Goal: Task Accomplishment & Management: Use online tool/utility

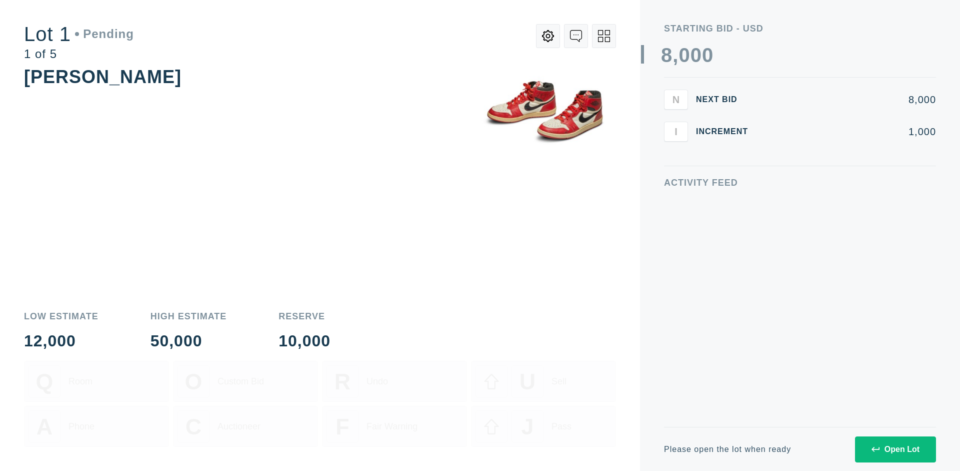
click at [895, 449] on div "Open Lot" at bounding box center [896, 449] width 48 height 9
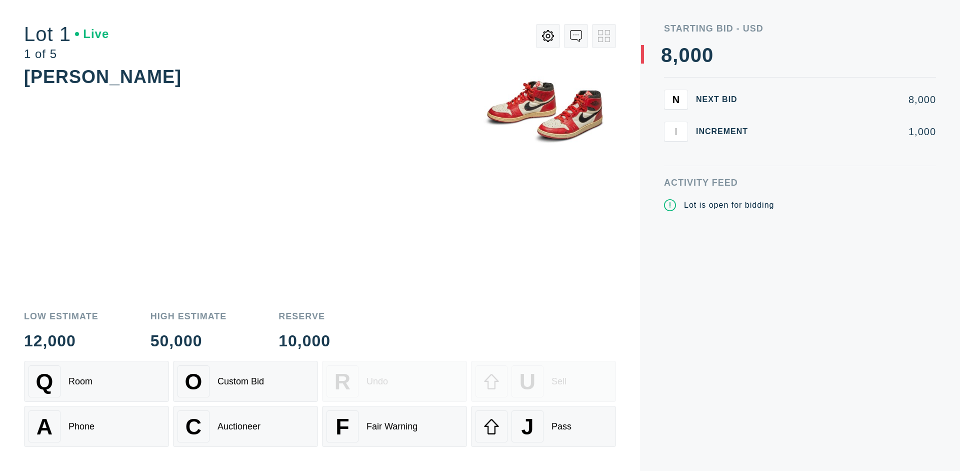
click at [544, 426] on div "J Pass" at bounding box center [544, 426] width 136 height 32
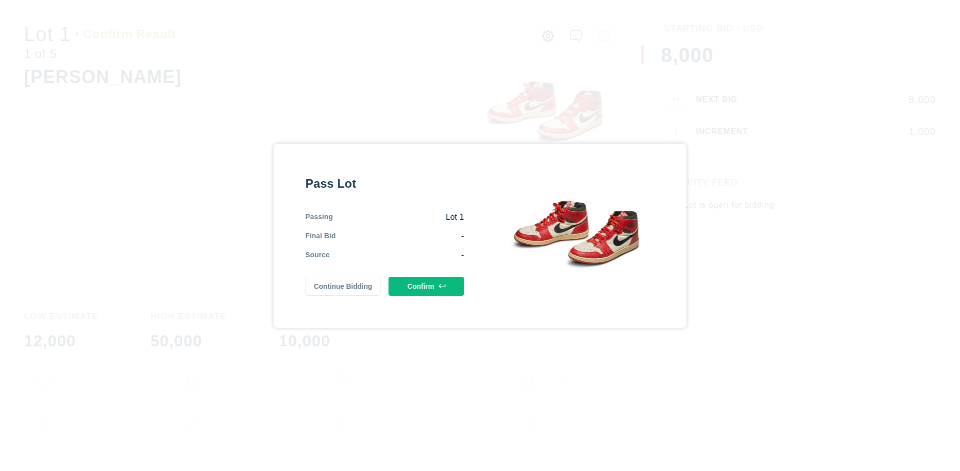
click at [427, 286] on button "Confirm" at bounding box center [427, 286] width 76 height 19
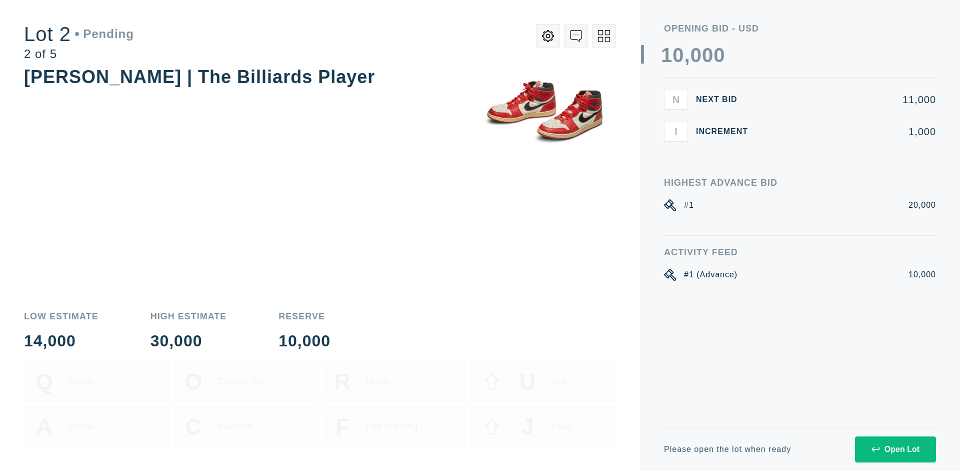
click at [895, 449] on div "Open Lot" at bounding box center [896, 449] width 48 height 9
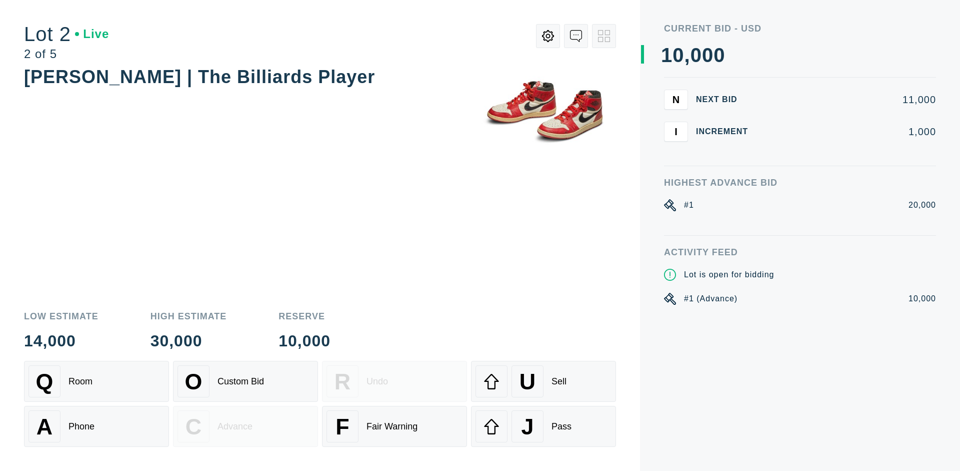
click at [544, 426] on div "J Pass" at bounding box center [544, 426] width 136 height 32
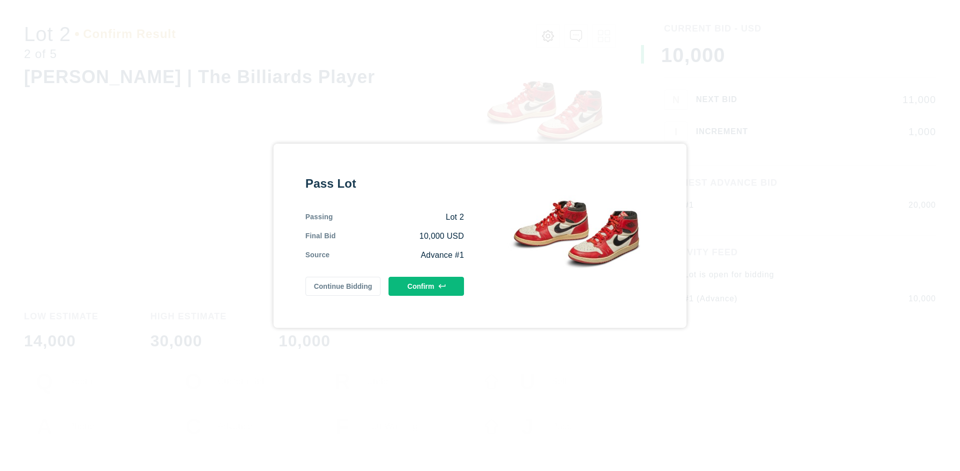
click at [427, 286] on button "Confirm" at bounding box center [427, 286] width 76 height 19
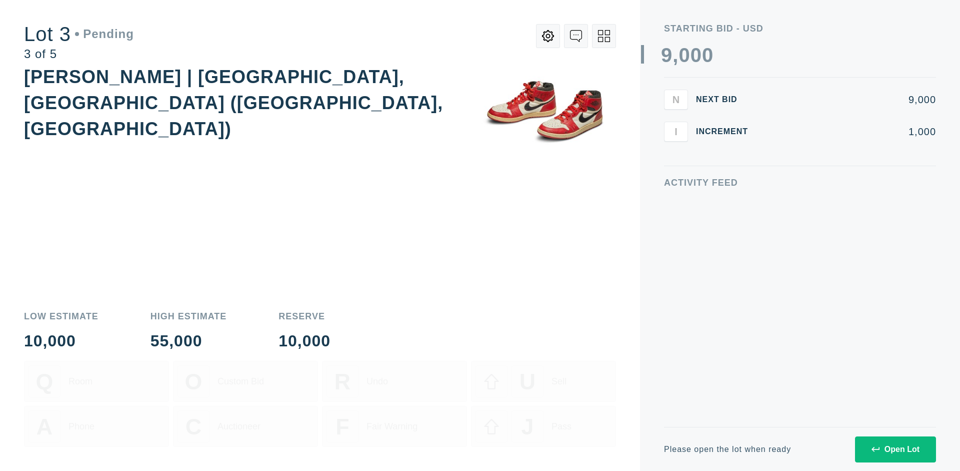
click at [895, 449] on div "Open Lot" at bounding box center [896, 449] width 48 height 9
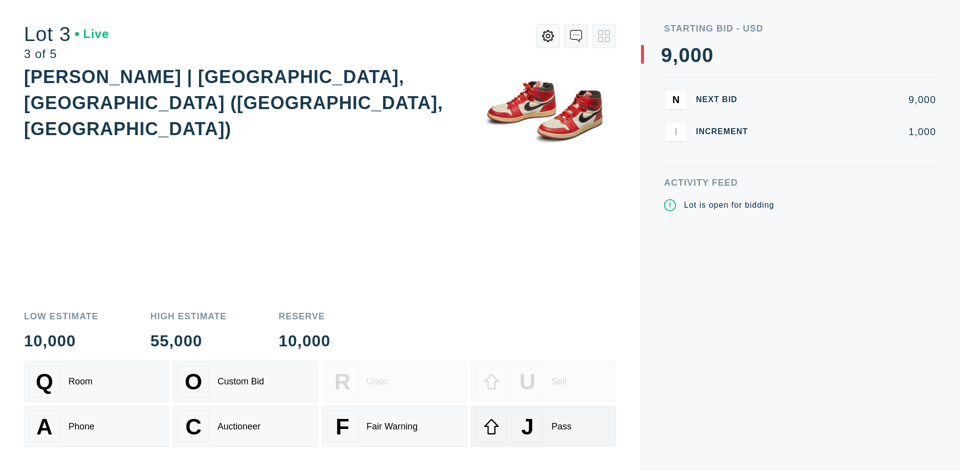
click at [544, 426] on div "J Pass" at bounding box center [544, 426] width 136 height 32
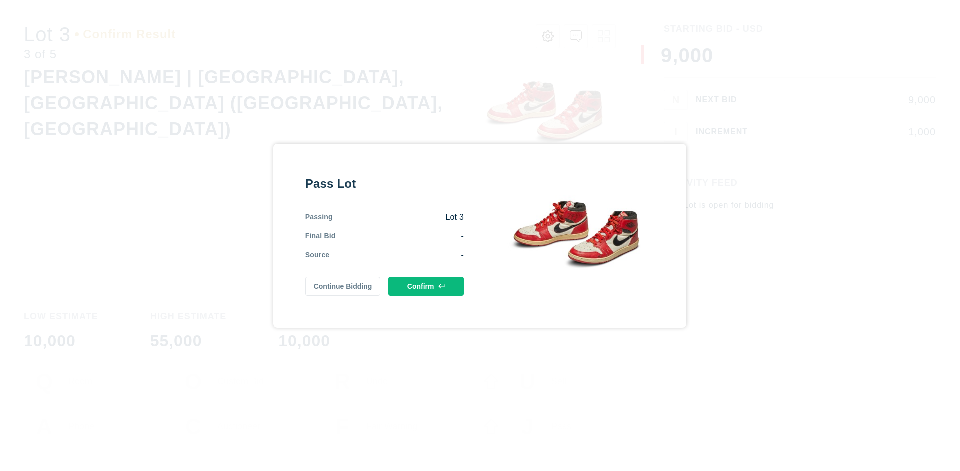
click at [427, 286] on button "Confirm" at bounding box center [427, 286] width 76 height 19
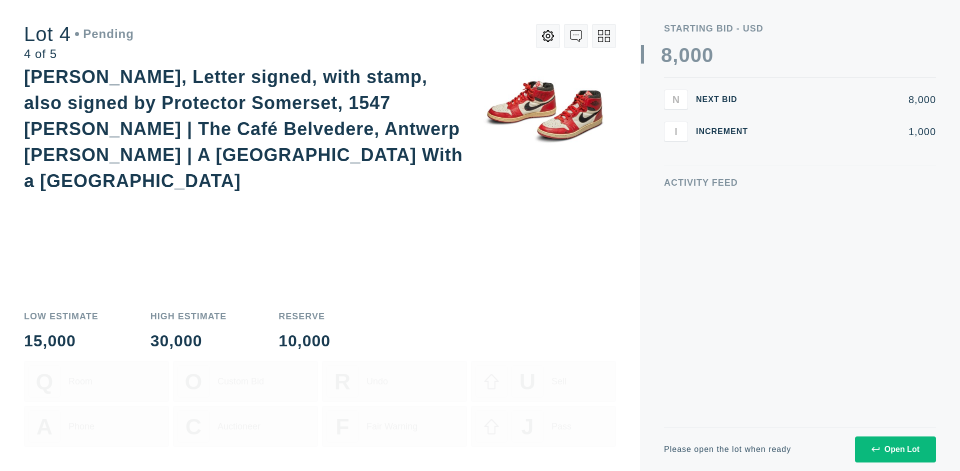
click at [604, 36] on icon at bounding box center [604, 36] width 12 height 12
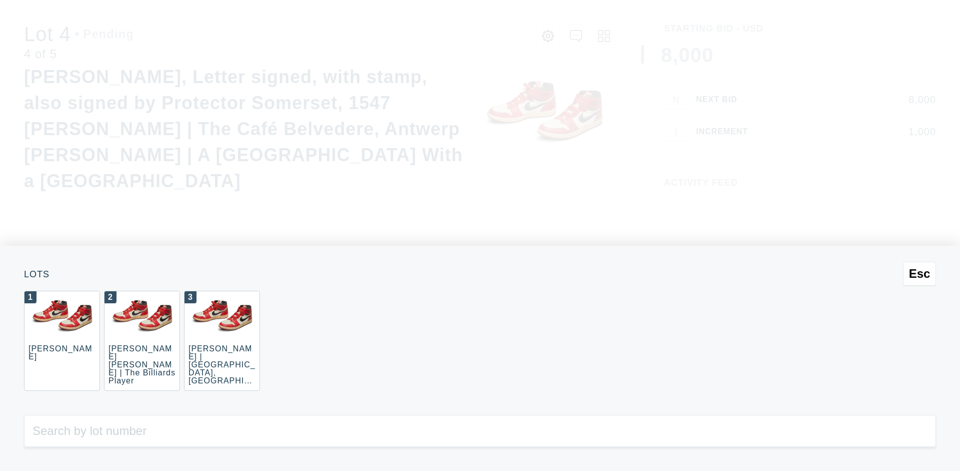
click at [222, 341] on div "3 JOAQUÍN SOROLLA | La Caleta, Málaga (La Caleta Beach, Málaga)" at bounding box center [222, 341] width 76 height 100
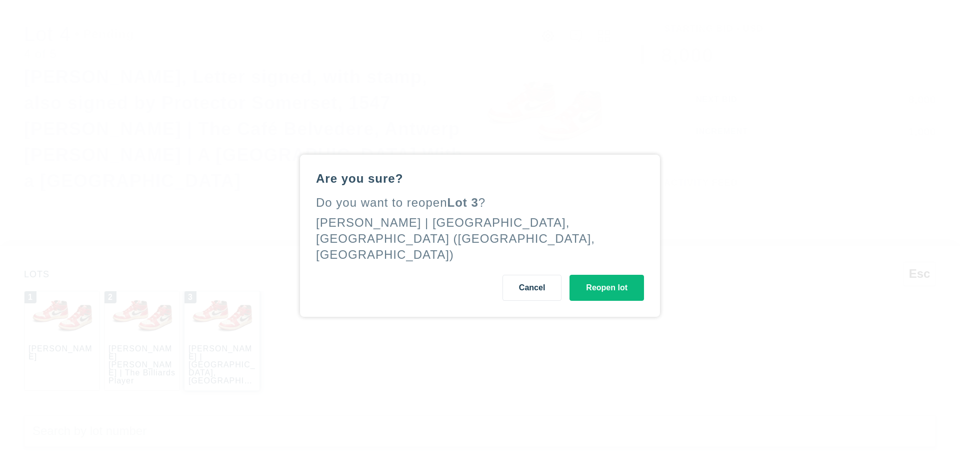
click at [607, 279] on button "Reopen lot" at bounding box center [607, 288] width 75 height 26
